Goal: Task Accomplishment & Management: Complete application form

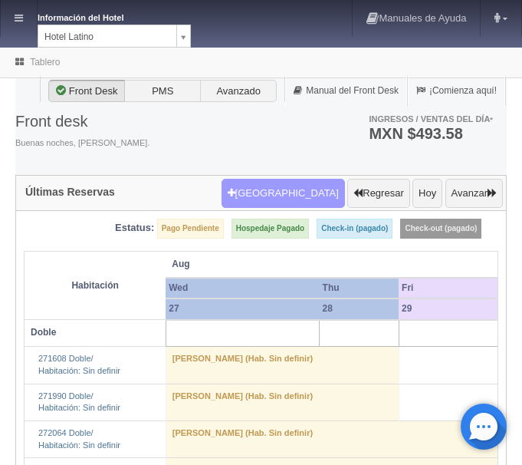
click at [296, 201] on button "[GEOGRAPHIC_DATA]" at bounding box center [283, 193] width 123 height 29
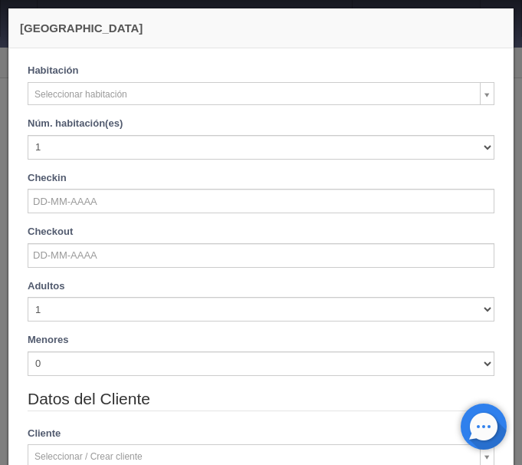
checkbox input "false"
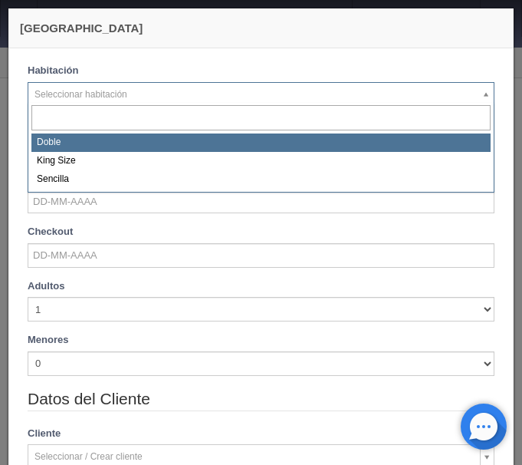
select select "2159"
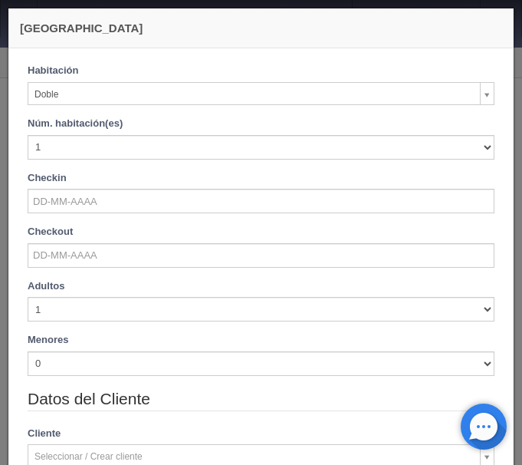
checkbox input "false"
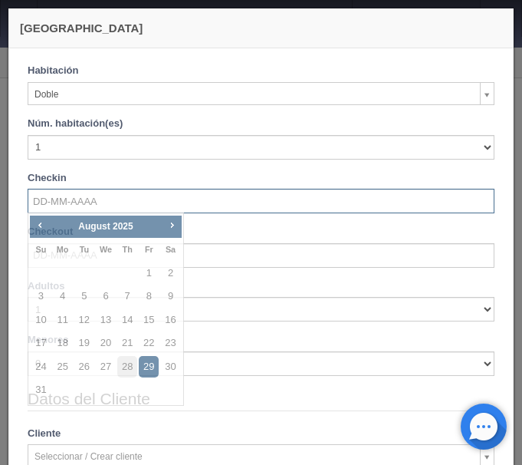
click at [70, 207] on input "text" at bounding box center [261, 201] width 467 height 25
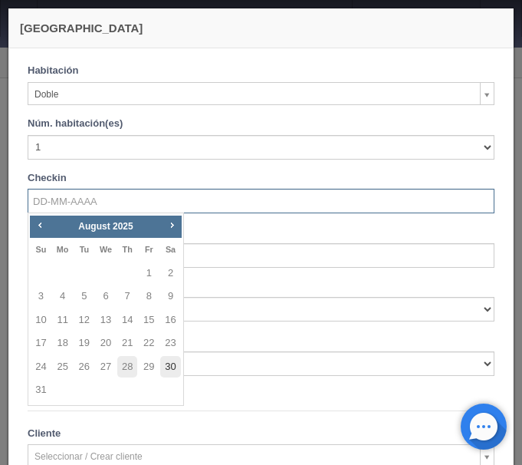
click at [170, 366] on link "30" at bounding box center [170, 367] width 20 height 22
type input "[DATE]"
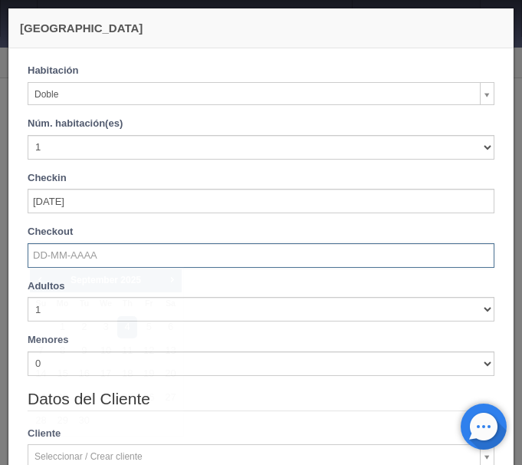
click at [51, 258] on input "text" at bounding box center [261, 255] width 467 height 25
checkbox input "false"
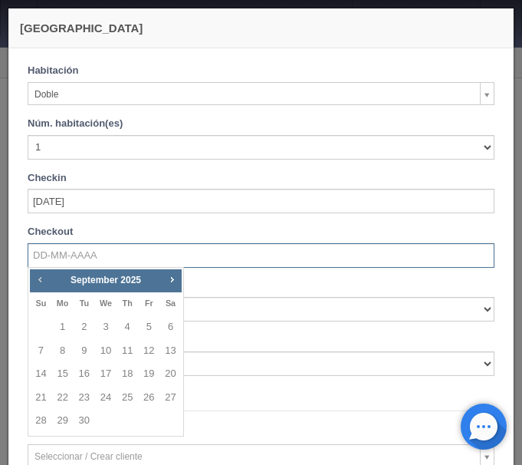
click at [41, 275] on span "Prev" at bounding box center [40, 279] width 12 height 12
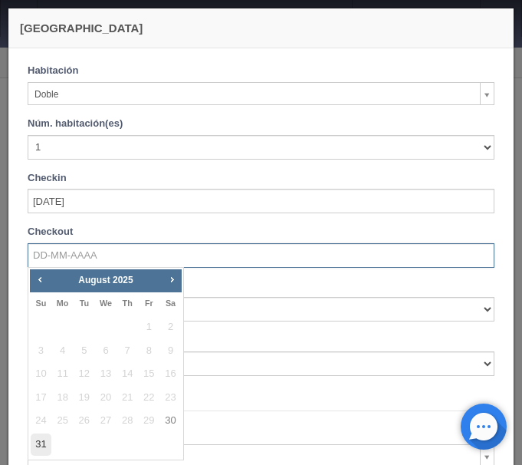
click at [38, 439] on link "31" at bounding box center [41, 444] width 20 height 22
type input "31-08-2025"
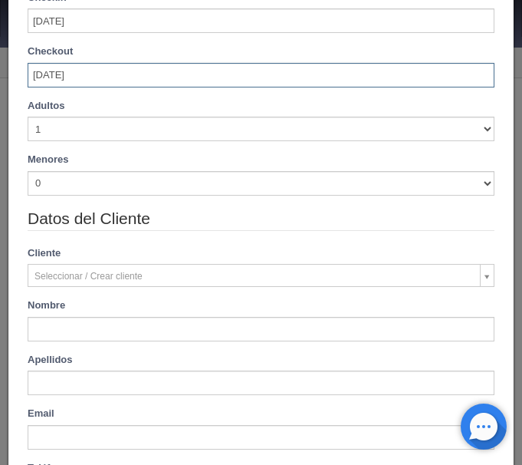
scroll to position [193, 0]
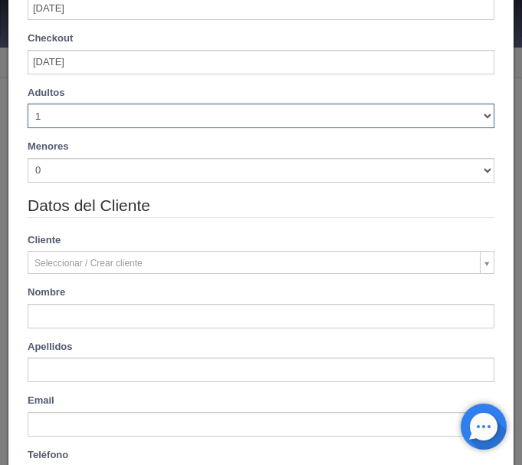
click at [28, 104] on select "1 2 3 4 5 6 7 8 9 10" at bounding box center [261, 116] width 467 height 25
checkbox input "false"
select select "2"
click option "2" at bounding box center [0, 0] width 0 height 0
type input "770.00"
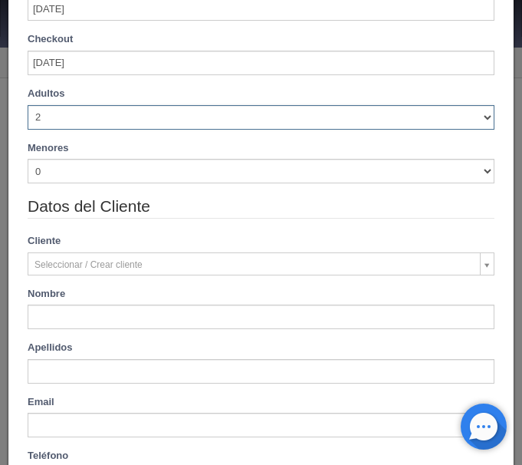
checkbox input "false"
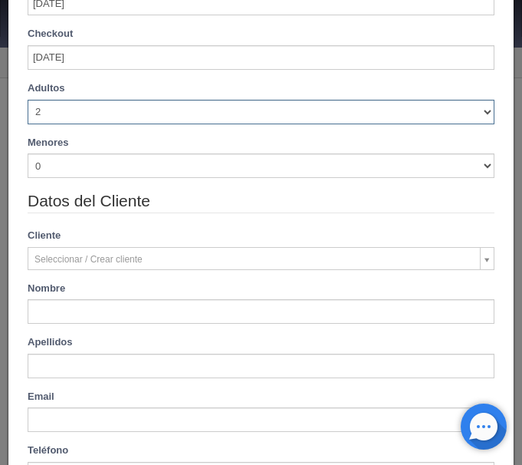
checkbox input "false"
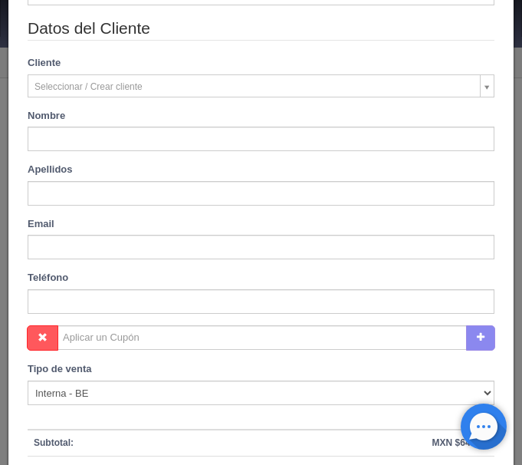
type input "770.00"
checkbox input "false"
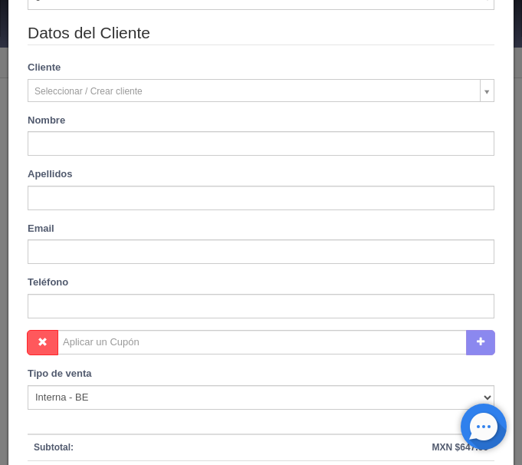
scroll to position [436, 0]
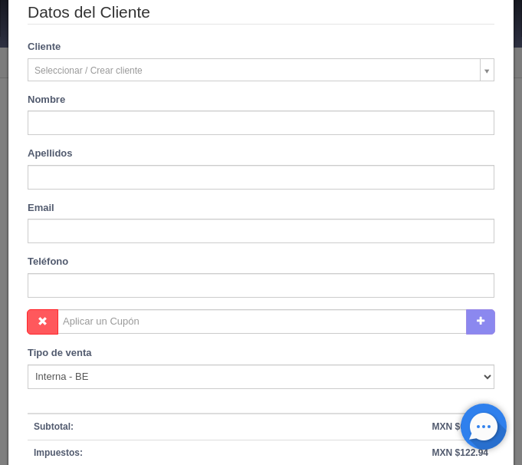
type input "Ismael"
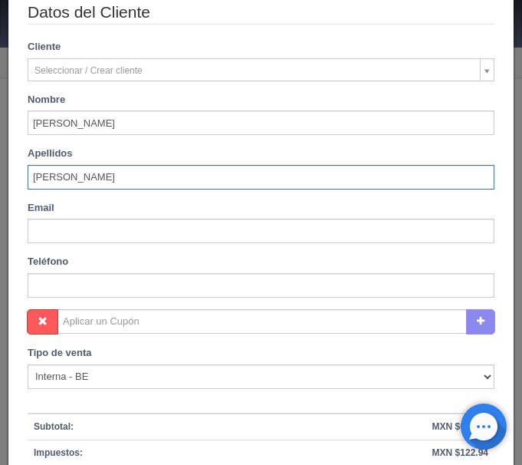
click at [58, 174] on input "Penarodriguez" at bounding box center [261, 177] width 467 height 25
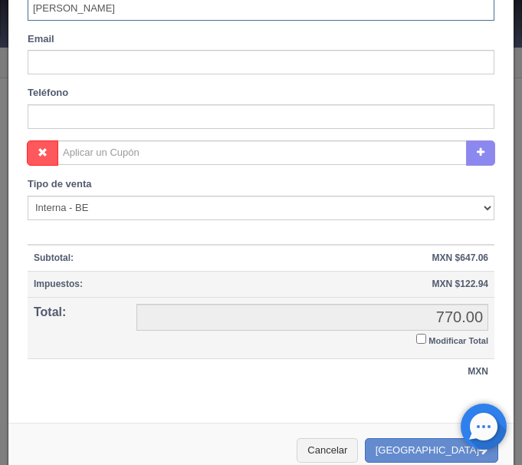
scroll to position [625, 0]
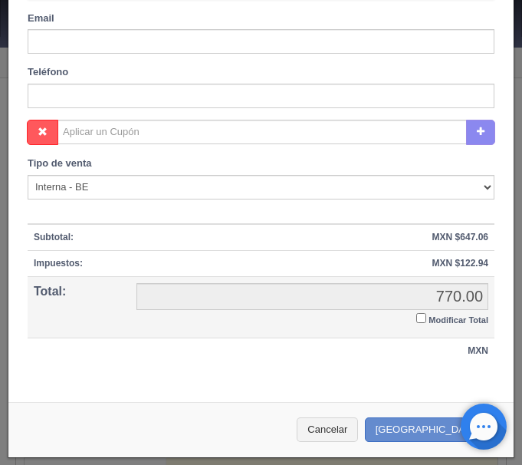
type input "Pena Rodriguez"
click at [422, 317] on input "Modificar Total" at bounding box center [421, 318] width 10 height 10
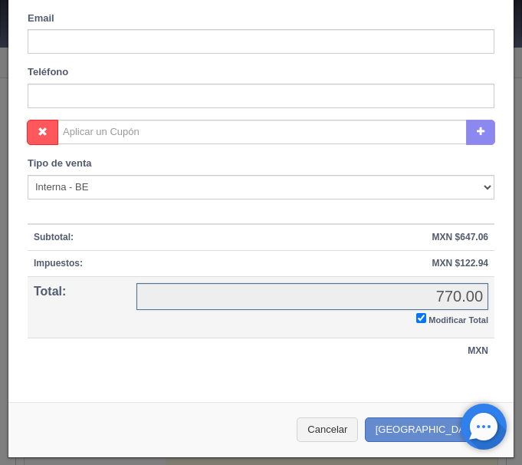
checkbox input "true"
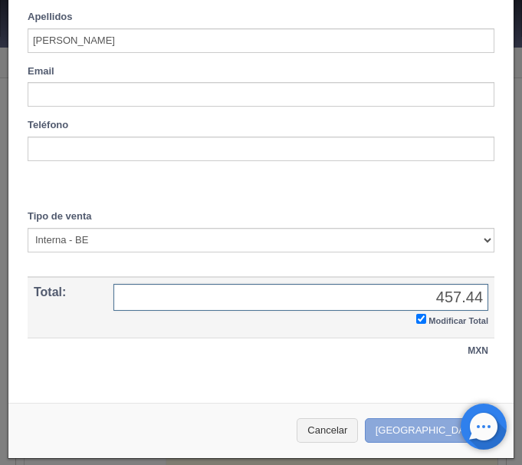
type input "457.44"
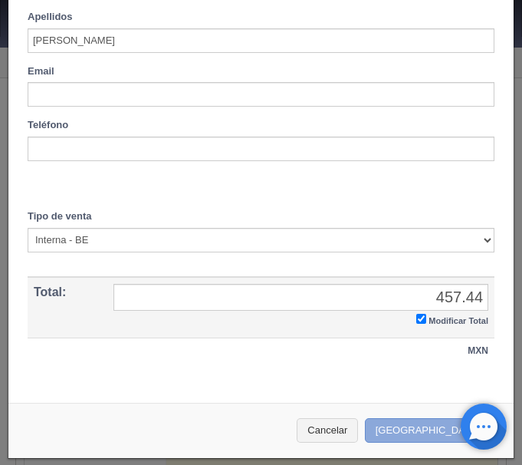
click at [440, 430] on button "[GEOGRAPHIC_DATA]" at bounding box center [431, 430] width 133 height 25
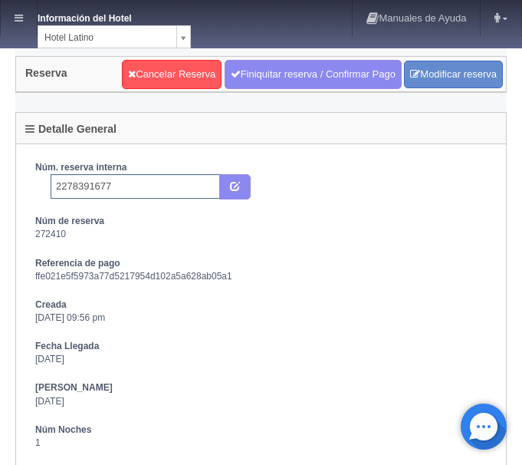
click at [120, 184] on input "2278391677" at bounding box center [136, 186] width 170 height 25
type input "2278391677 Expedia"
click at [242, 191] on button "submit" at bounding box center [234, 187] width 31 height 26
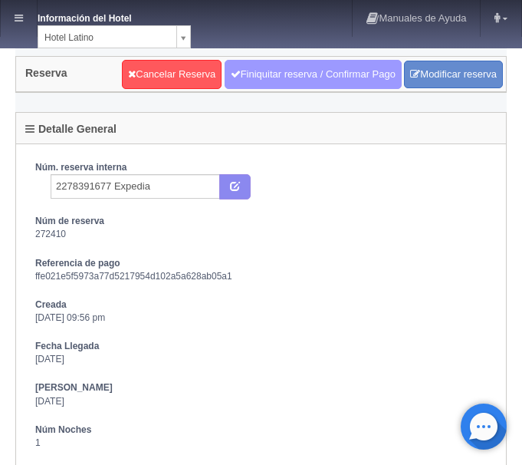
click at [301, 77] on link "Finiquitar reserva / Confirmar Pago" at bounding box center [313, 74] width 177 height 29
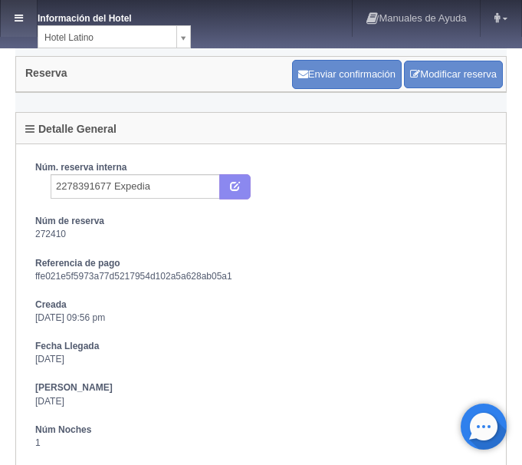
click at [31, 19] on link at bounding box center [19, 18] width 36 height 37
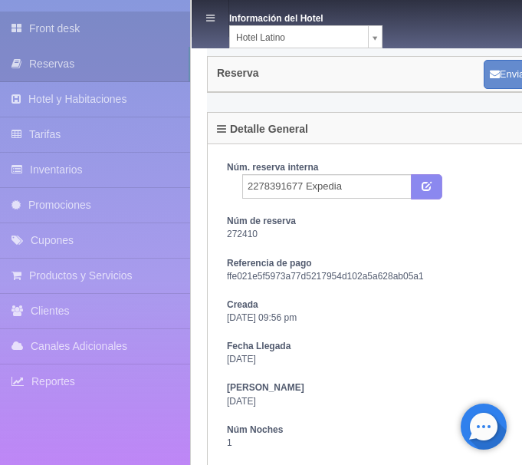
click at [48, 34] on link "Front desk" at bounding box center [95, 29] width 190 height 35
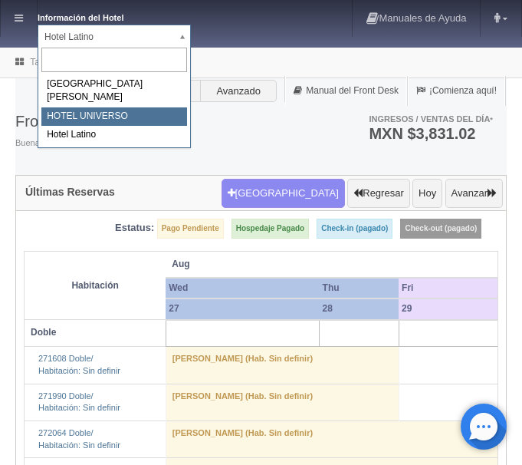
select select "358"
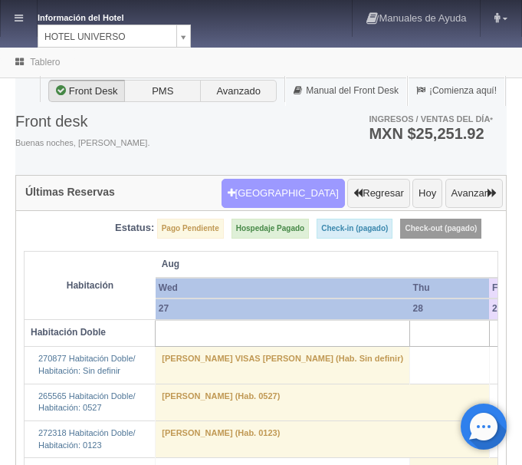
click at [292, 194] on button "Nueva Reserva" at bounding box center [283, 193] width 123 height 29
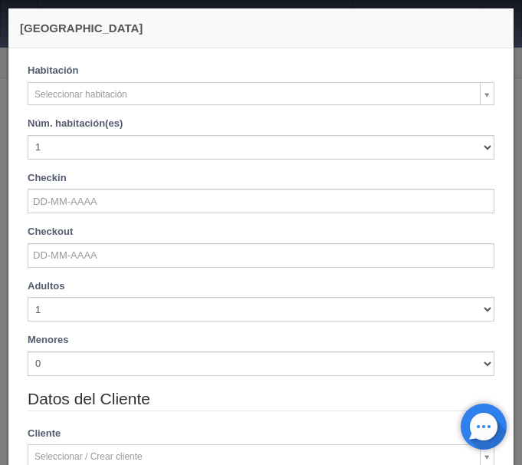
checkbox input "false"
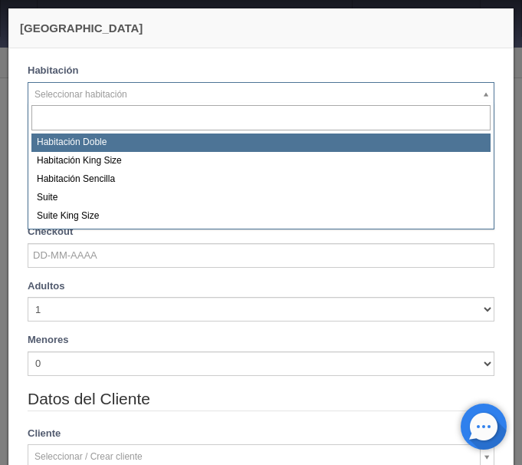
select select "583"
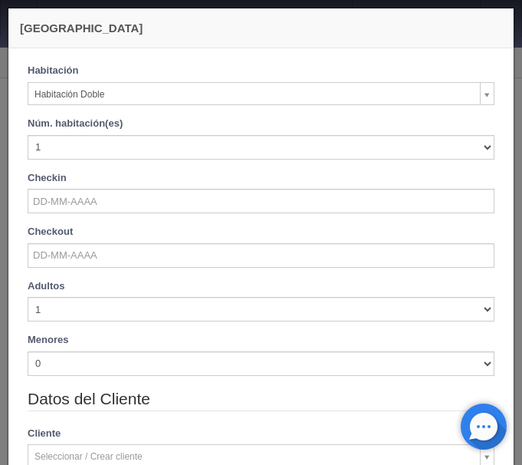
checkbox input "false"
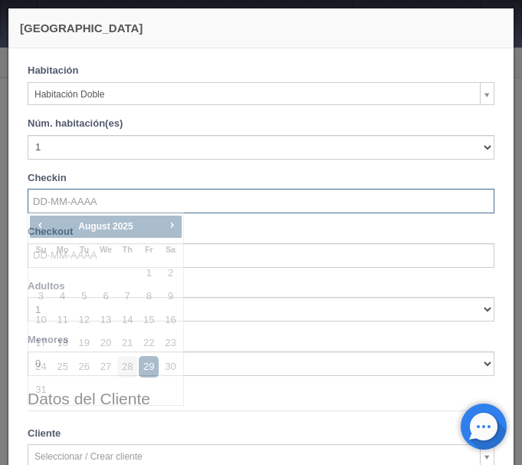
click at [100, 195] on input "text" at bounding box center [261, 201] width 467 height 25
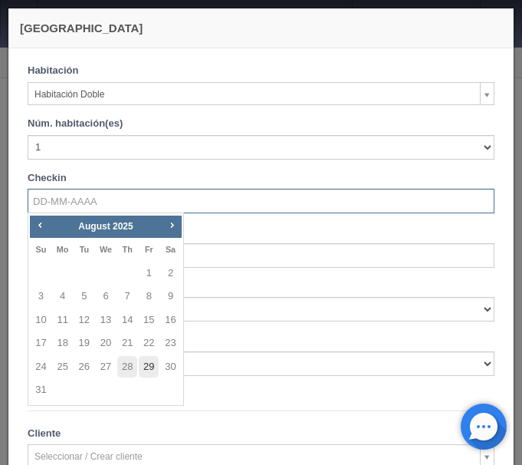
click at [150, 374] on link "29" at bounding box center [149, 367] width 20 height 22
type input "[DATE]"
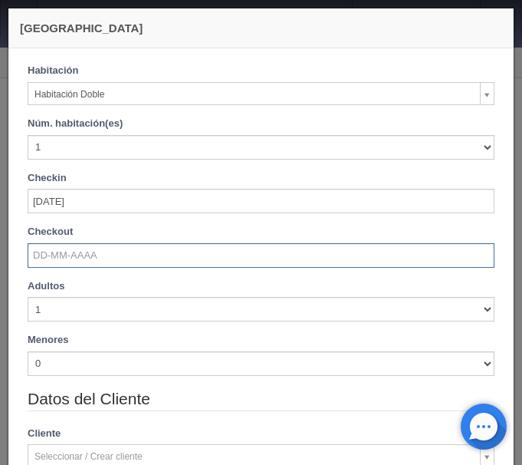
click at [94, 252] on input "text" at bounding box center [261, 255] width 467 height 25
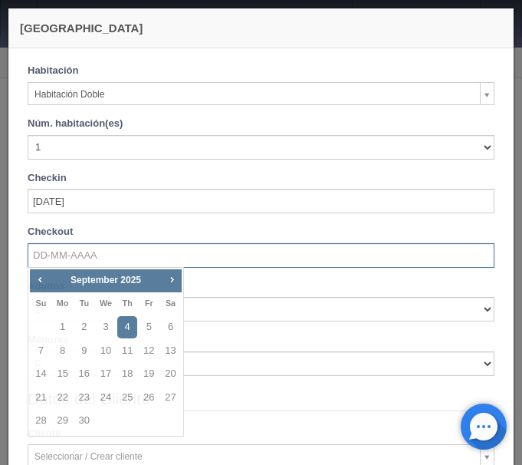
checkbox input "false"
click at [38, 277] on span "Prev" at bounding box center [40, 279] width 12 height 12
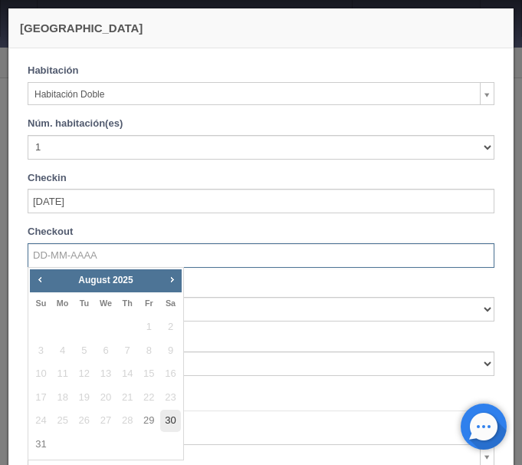
click at [175, 416] on link "30" at bounding box center [170, 421] width 20 height 22
type input "[DATE]"
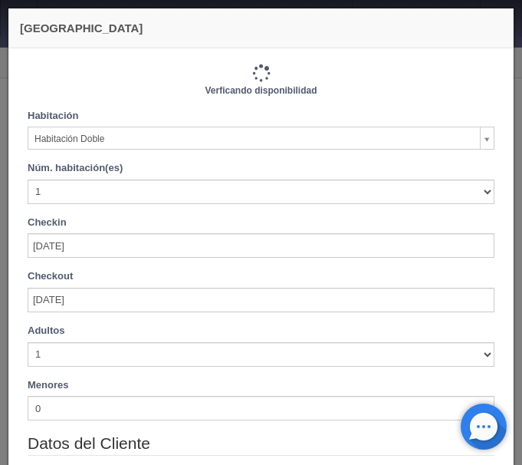
checkbox input "false"
type input "1030.00"
checkbox input "false"
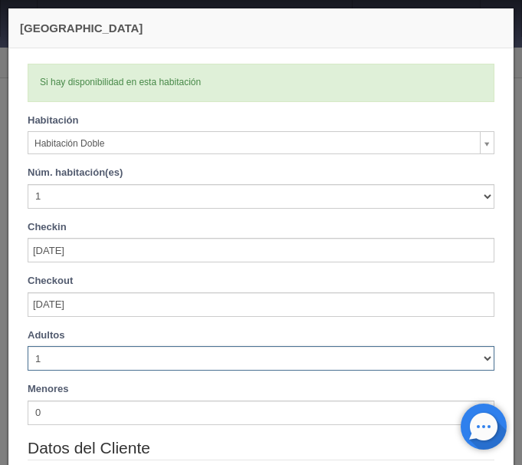
select select "3"
click option "3" at bounding box center [0, 0] width 0 height 0
checkbox input "false"
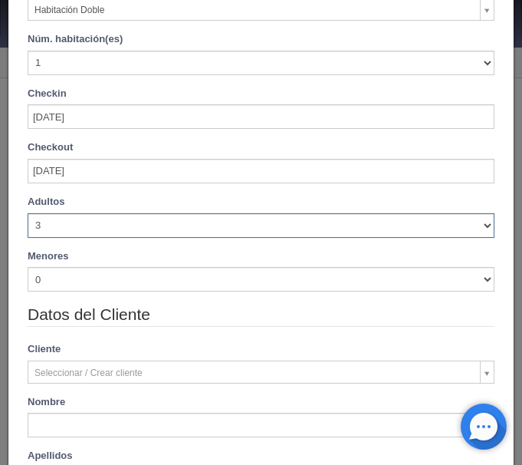
type input "1110.00"
checkbox input "false"
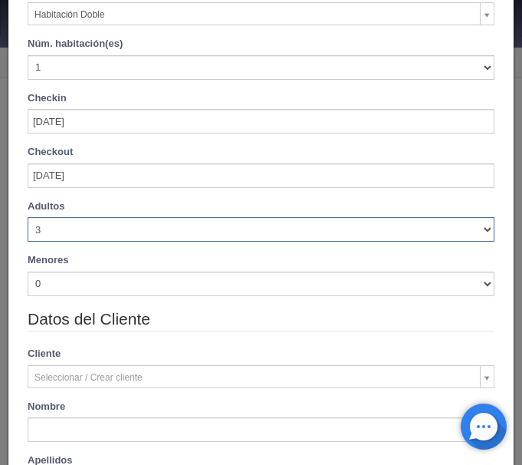
scroll to position [133, 0]
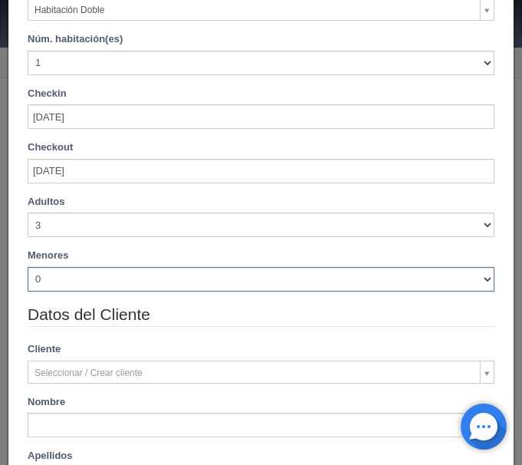
click at [28, 267] on select "0 1 2 3 4 5 6 7 8 9 10" at bounding box center [261, 279] width 467 height 25
select select "1"
click option "1" at bounding box center [0, 0] width 0 height 0
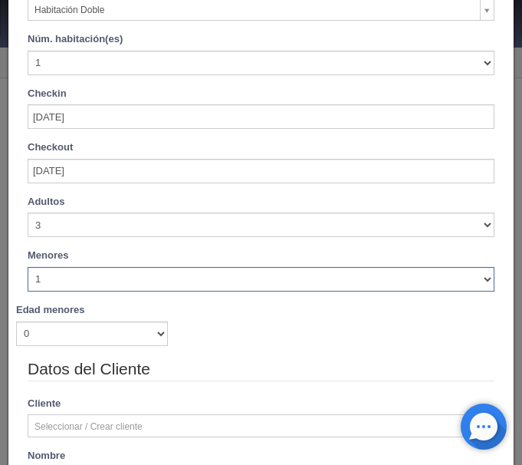
checkbox input "false"
type input "1110.00"
checkbox input "false"
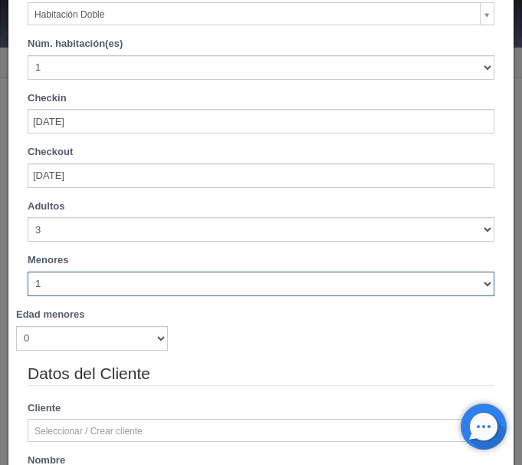
click at [67, 347] on div "Adultos 1 2 3 4 5 6 7 8 9 10 Menores 0 1 2 3 4 5 6 7 8 9 10 Edad menores 0 1 2 …" at bounding box center [261, 280] width 490 height 163
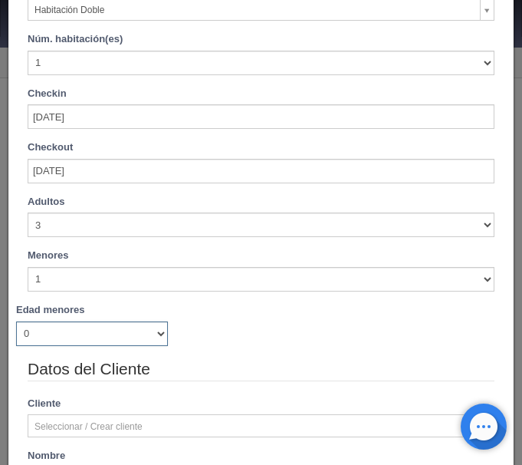
click at [16, 321] on select "0 1 2 3 4 5 6 7 8 9 10 11 12 13 14 15 16 17 18" at bounding box center [92, 333] width 152 height 25
select select "9"
click option "9" at bounding box center [0, 0] width 0 height 0
checkbox input "false"
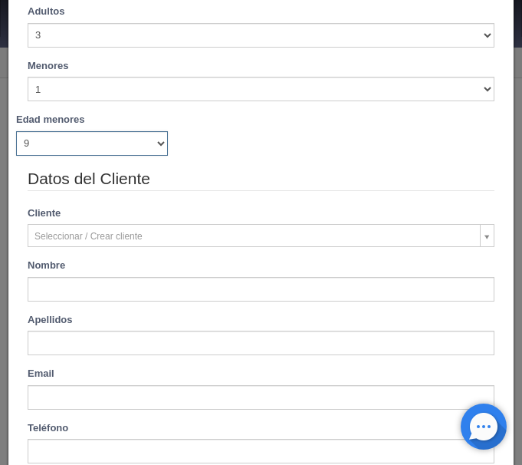
type input "1110.00"
checkbox input "false"
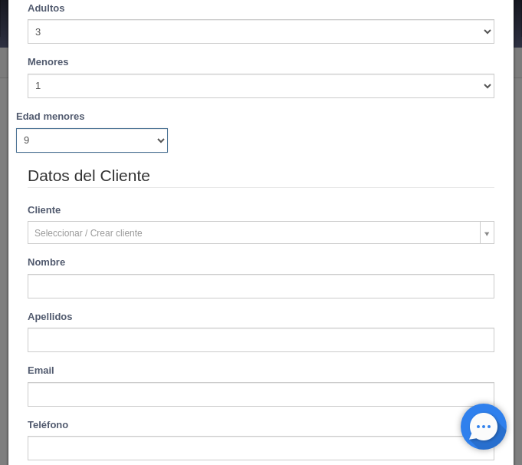
scroll to position [456, 0]
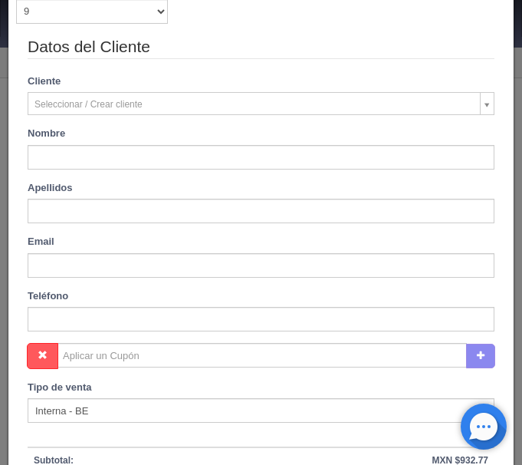
type input "Elizabeth"
type input "Sánchez Gutiérrez"
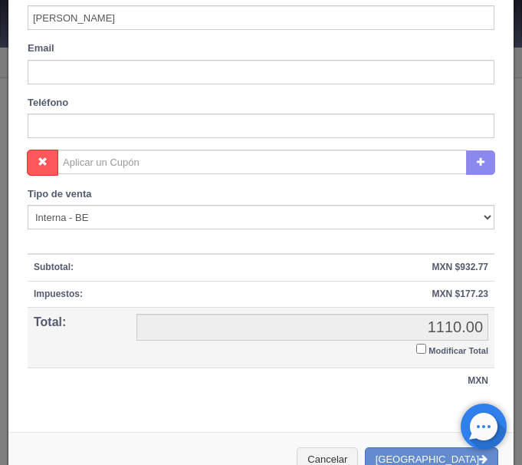
scroll to position [680, 0]
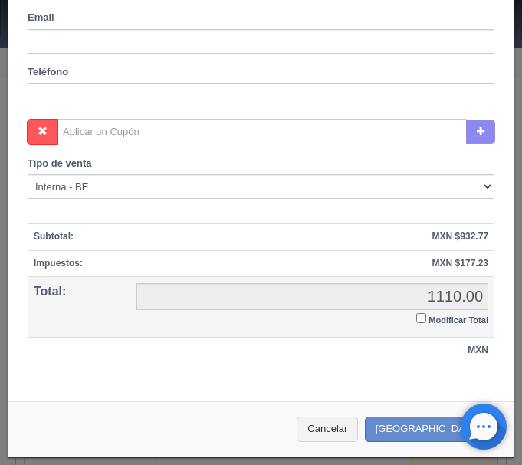
click at [423, 318] on input "Modificar Total" at bounding box center [421, 318] width 10 height 10
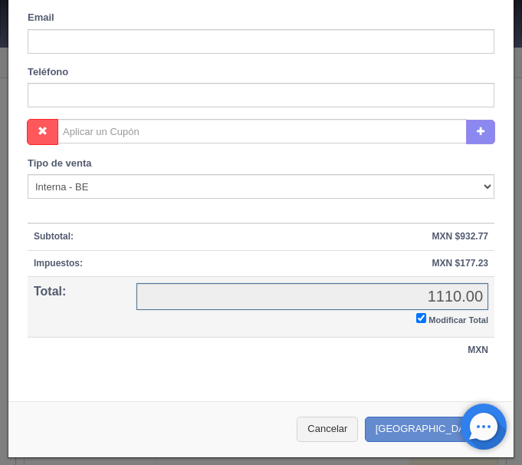
checkbox input "true"
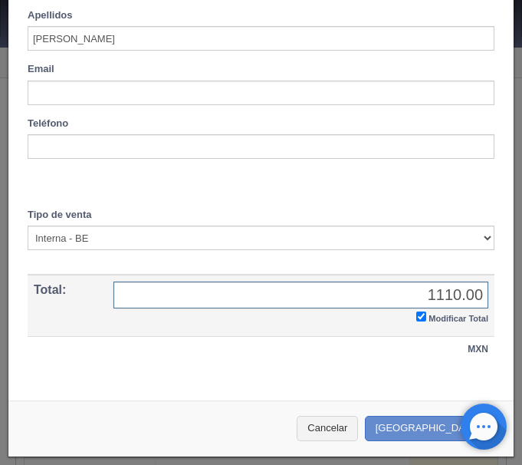
scroll to position [627, 0]
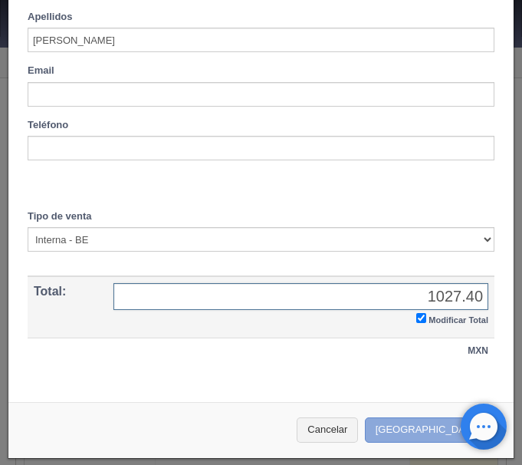
type input "1027.40"
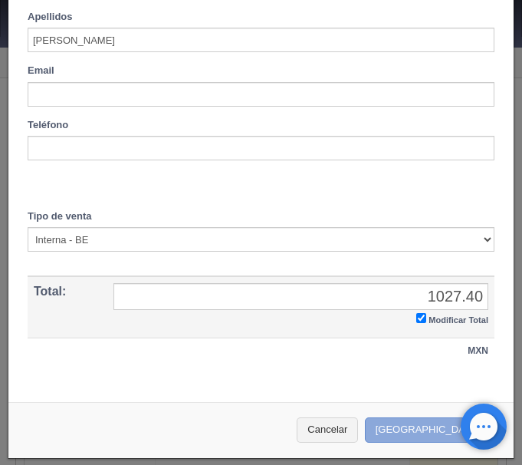
click at [429, 436] on button "Crear Reserva" at bounding box center [431, 429] width 133 height 25
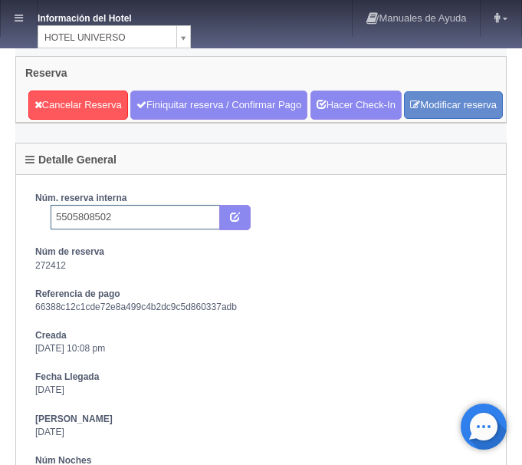
click at [146, 229] on input "5505808502" at bounding box center [136, 217] width 170 height 25
type input "5505808502 Booking"
click at [239, 221] on icon "submit" at bounding box center [235, 216] width 10 height 10
click at [17, 25] on link at bounding box center [19, 18] width 36 height 37
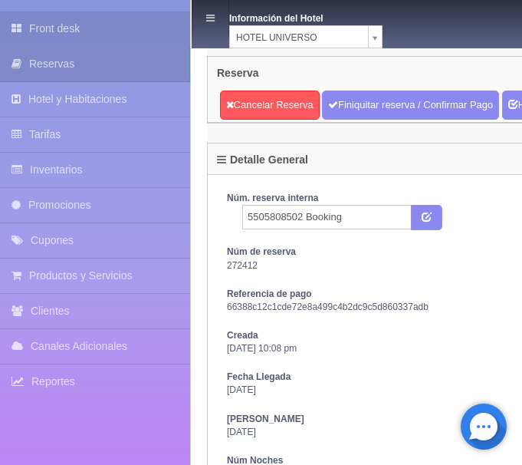
click at [55, 27] on link "Front desk" at bounding box center [95, 29] width 190 height 35
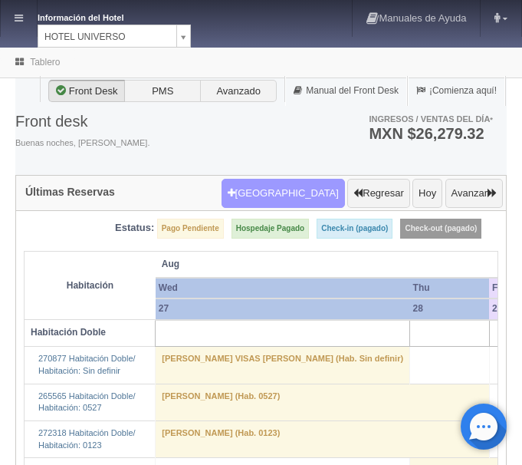
click at [308, 195] on button "[GEOGRAPHIC_DATA]" at bounding box center [283, 193] width 123 height 29
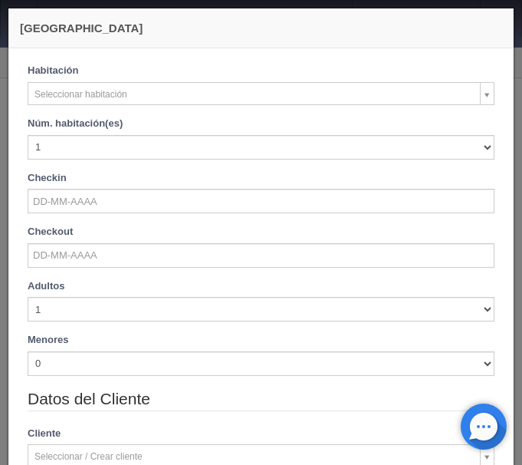
checkbox input "false"
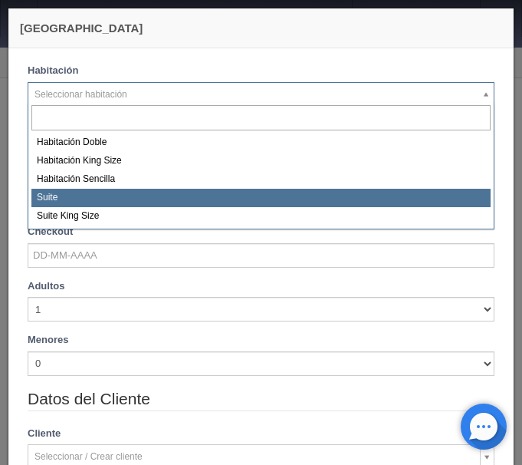
select select "584"
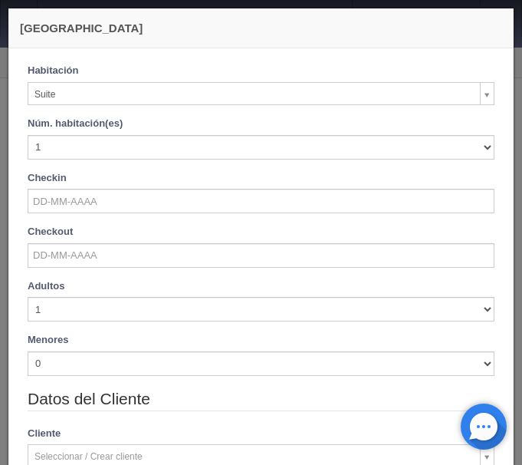
checkbox input "false"
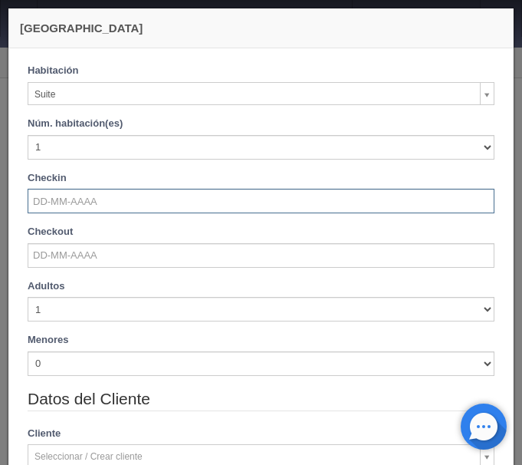
click at [112, 205] on input "text" at bounding box center [261, 201] width 467 height 25
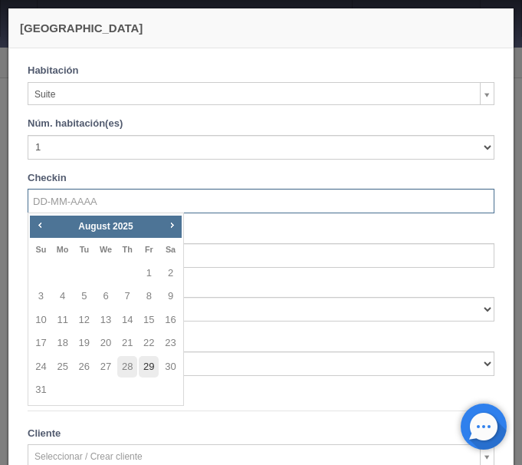
click at [146, 364] on link "29" at bounding box center [149, 367] width 20 height 22
type input "[DATE]"
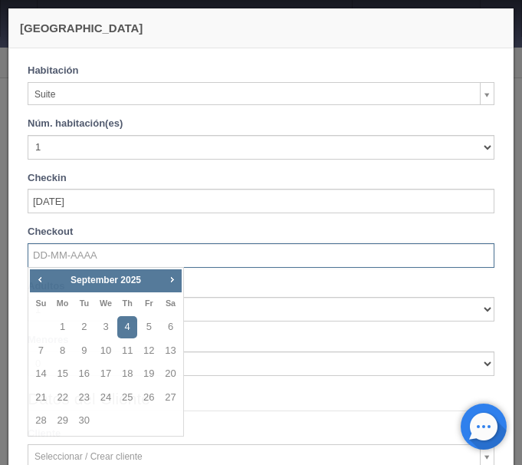
click at [112, 261] on input "text" at bounding box center [261, 255] width 467 height 25
checkbox input "false"
click at [40, 274] on span "Prev" at bounding box center [40, 279] width 12 height 12
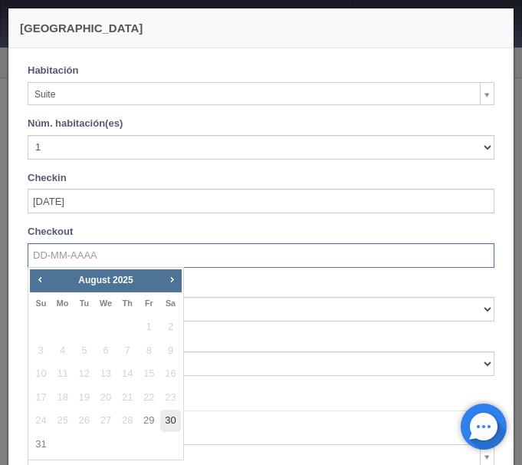
click at [166, 423] on link "30" at bounding box center [170, 421] width 20 height 22
type input "30-08-2025"
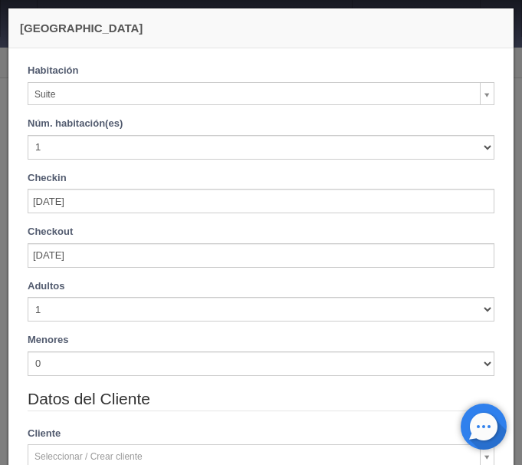
checkbox input "false"
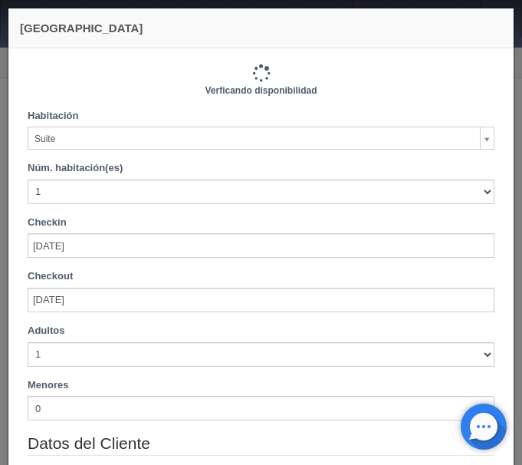
type input "1130.00"
checkbox input "false"
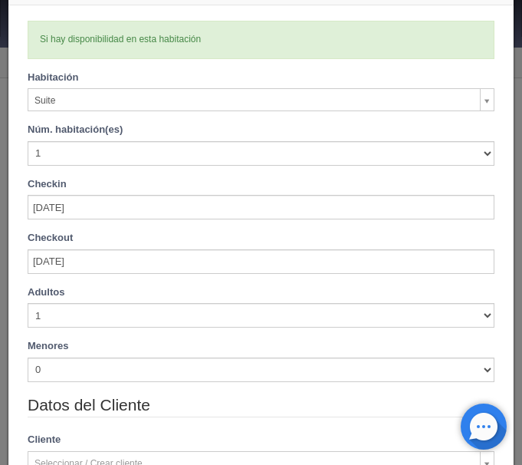
scroll to position [64, 0]
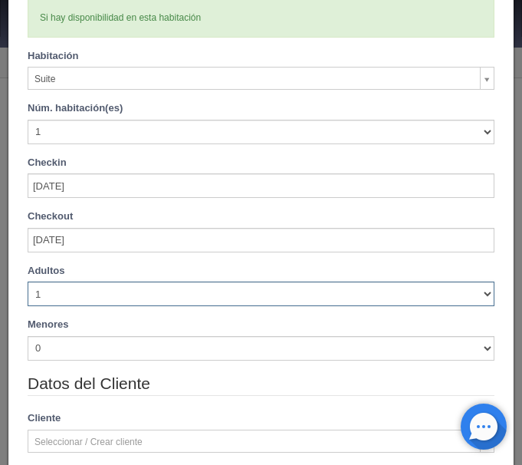
click at [28, 281] on select "1 2 3 4 5 6 7 8 9 10" at bounding box center [261, 293] width 467 height 25
select select "2"
click option "2" at bounding box center [0, 0] width 0 height 0
checkbox input "false"
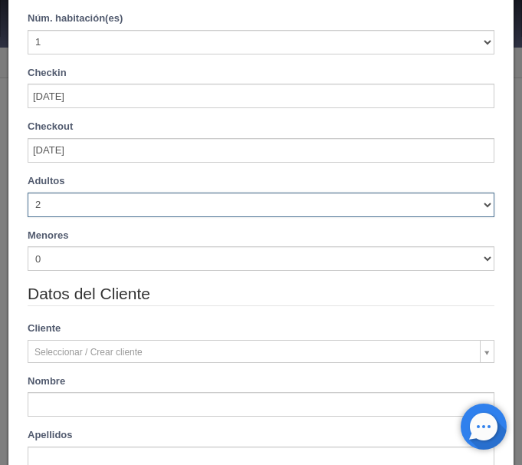
scroll to position [188, 0]
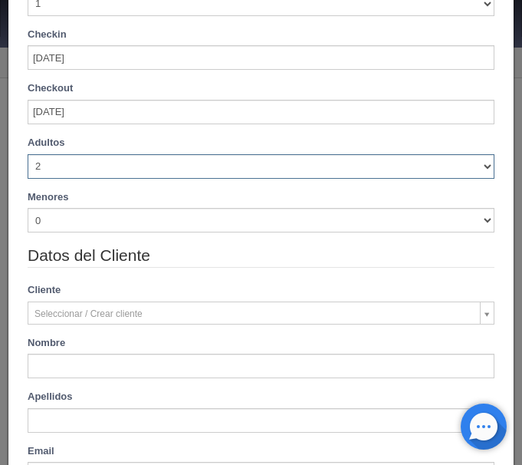
type input "1130.00"
checkbox input "false"
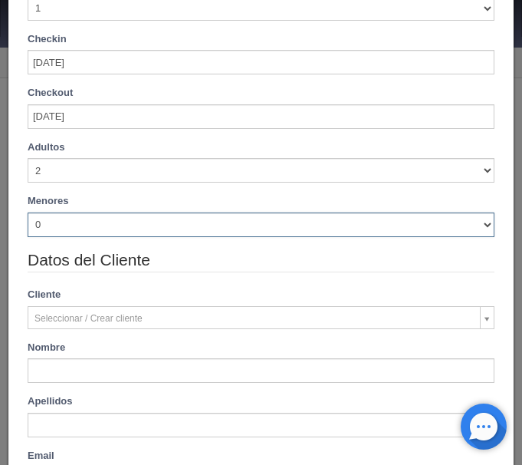
click at [28, 212] on select "0 1 2 3 4 5 6 7 8 9 10" at bounding box center [261, 224] width 467 height 25
select select "3"
click option "3" at bounding box center [0, 0] width 0 height 0
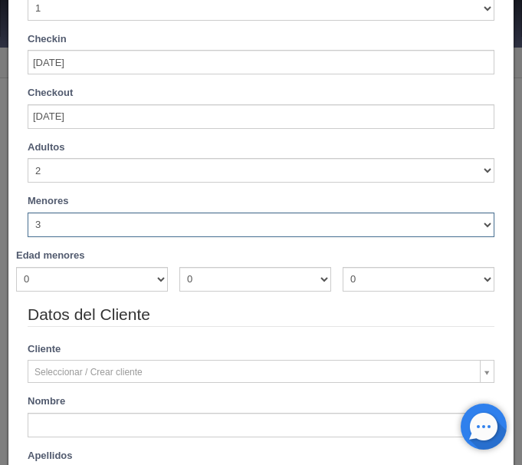
checkbox input "false"
type input "1130.00"
checkbox input "false"
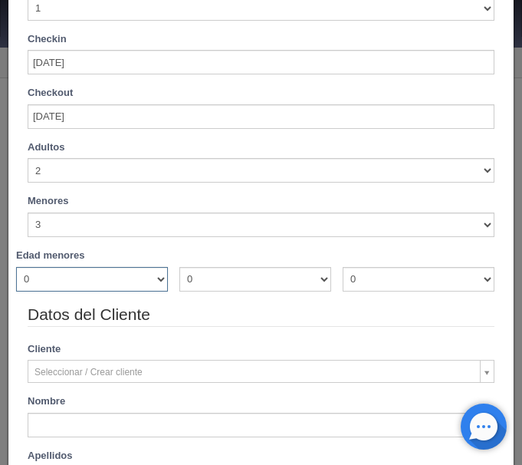
click at [16, 267] on select "0 1 2 3 4 5 6 7 8 9 10 11 12 13 14 15 16 17 18" at bounding box center [92, 279] width 152 height 25
select select "3"
click option "3" at bounding box center [0, 0] width 0 height 0
checkbox input "false"
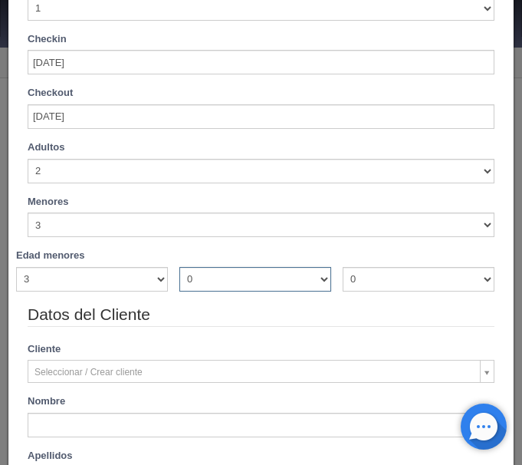
click at [179, 267] on select "0 1 2 3 4 5 6 7 8 9 10 11 12 13 14 15 16 17 18" at bounding box center [255, 279] width 152 height 25
type input "1130.00"
checkbox input "false"
select select "5"
click option "5" at bounding box center [0, 0] width 0 height 0
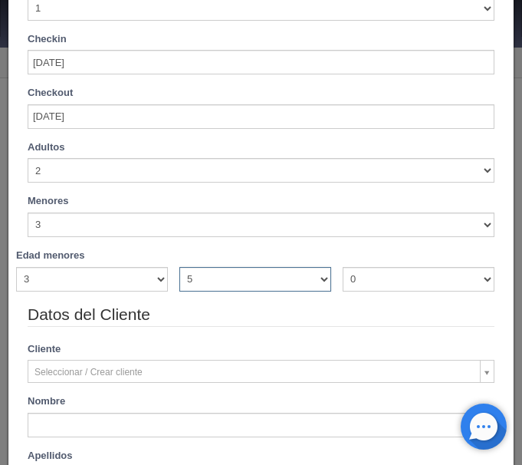
checkbox input "false"
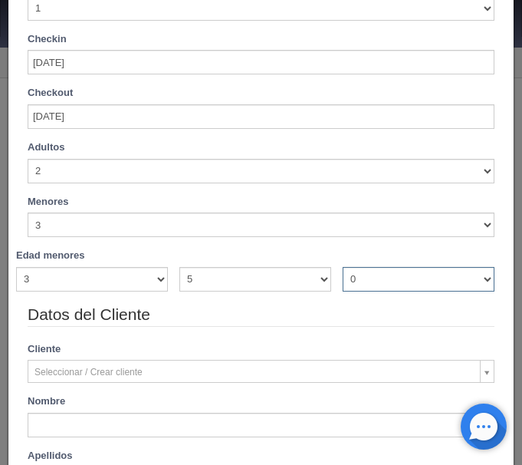
click at [343, 267] on select "0 1 2 3 4 5 6 7 8 9 10 11 12 13 14 15 16 17 18" at bounding box center [419, 279] width 152 height 25
type input "1130.00"
checkbox input "false"
select select "7"
click option "7" at bounding box center [0, 0] width 0 height 0
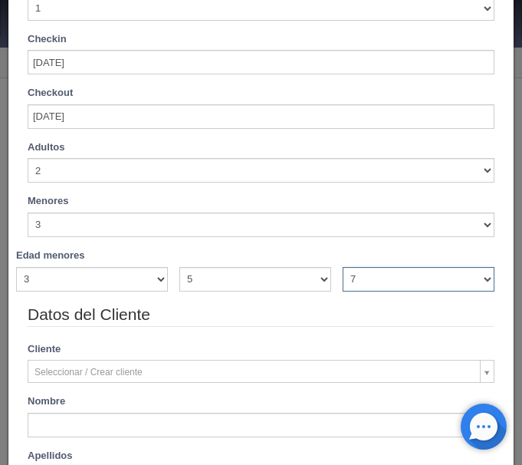
checkbox input "false"
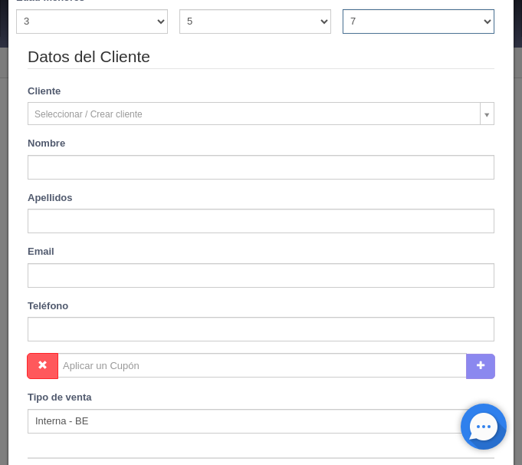
type input "1130.00"
checkbox input "false"
type input "Elizabeth"
type input "Sánchez Gutiérrez"
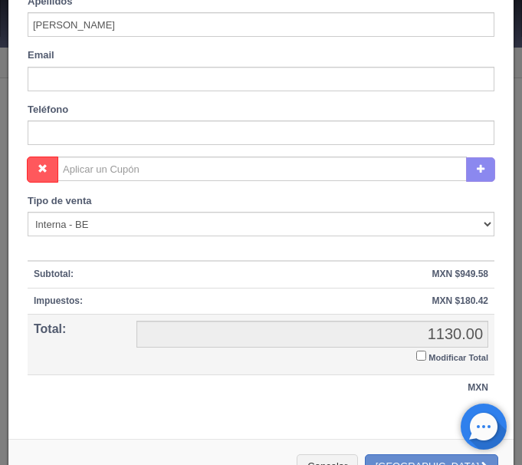
scroll to position [680, 0]
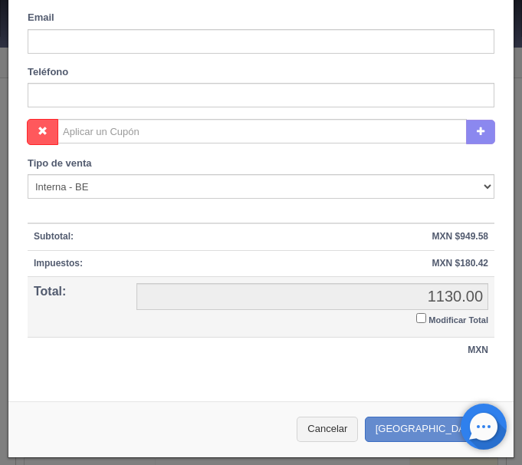
click at [424, 318] on input "Modificar Total" at bounding box center [421, 318] width 10 height 10
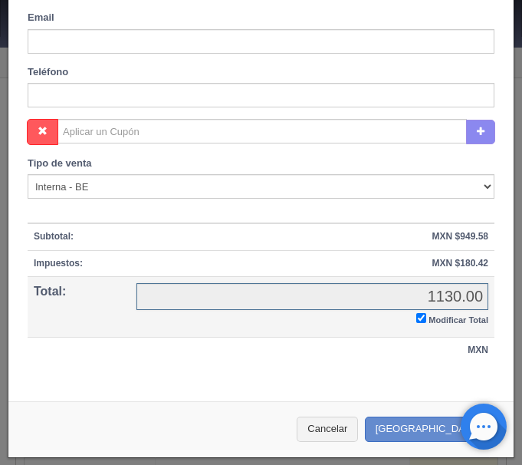
checkbox input "true"
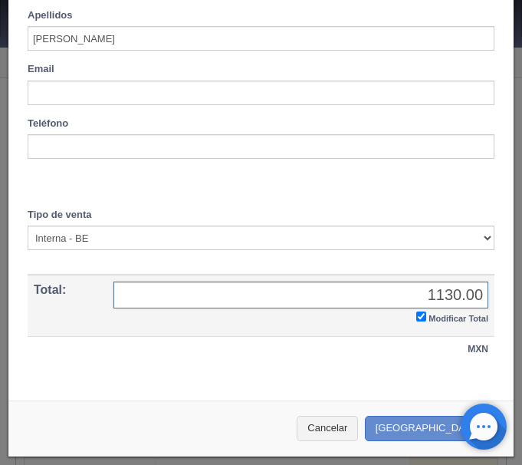
scroll to position [627, 0]
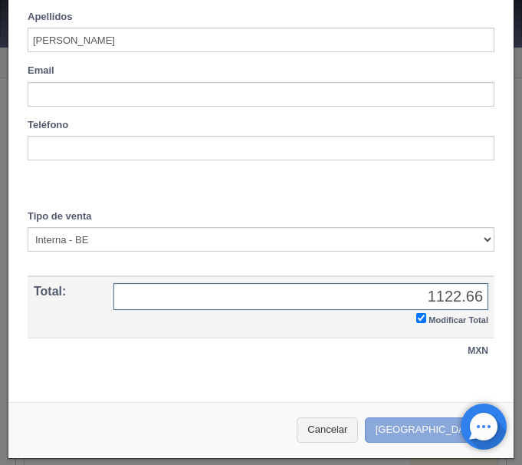
type input "1122.66"
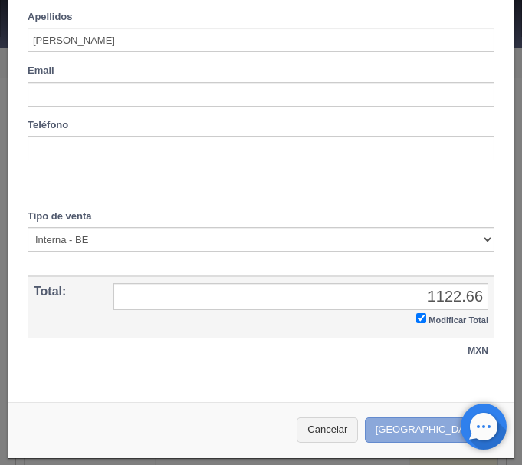
click at [409, 429] on button "[GEOGRAPHIC_DATA]" at bounding box center [431, 429] width 133 height 25
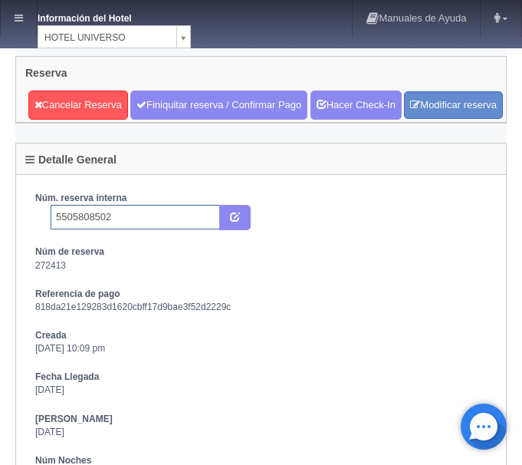
click at [132, 229] on input "5505808502" at bounding box center [136, 217] width 170 height 25
type input "5505808502 Booking"
click at [233, 221] on icon "submit" at bounding box center [235, 216] width 10 height 10
click at [13, 9] on link at bounding box center [19, 18] width 36 height 37
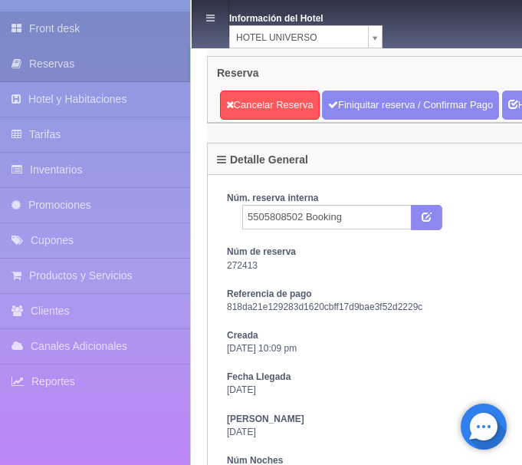
click at [81, 30] on link "Front desk" at bounding box center [95, 29] width 190 height 35
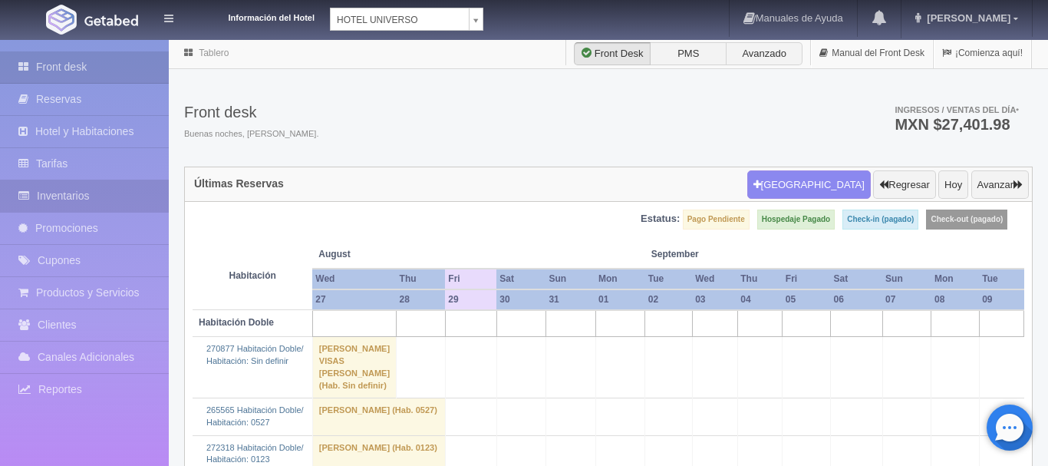
click at [69, 192] on link "Inventarios" at bounding box center [84, 195] width 169 height 31
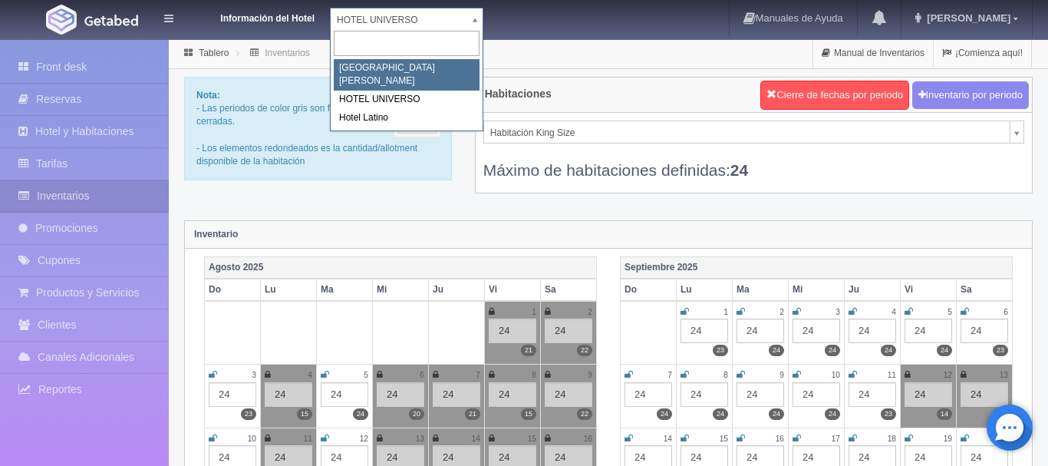
select select "357"
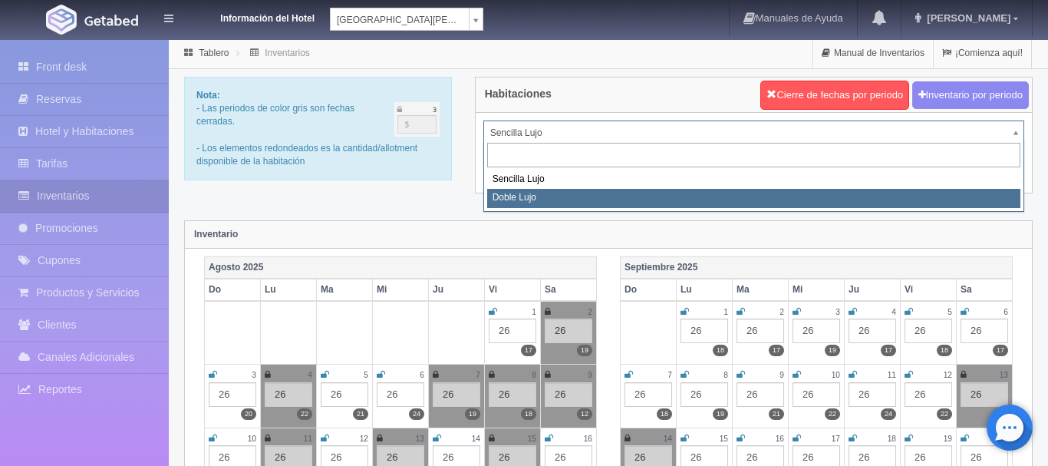
select select "577"
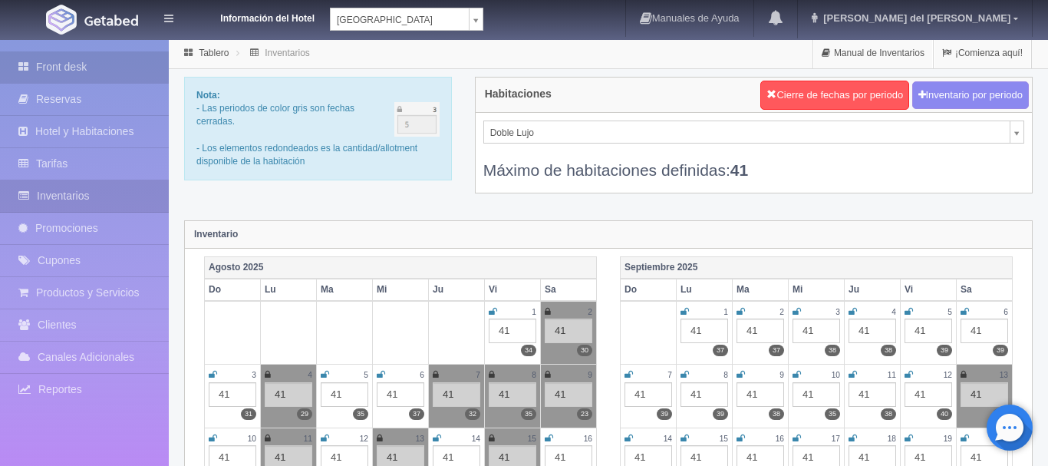
click at [96, 67] on link "Front desk" at bounding box center [84, 66] width 169 height 31
